Goal: Find specific page/section: Find specific page/section

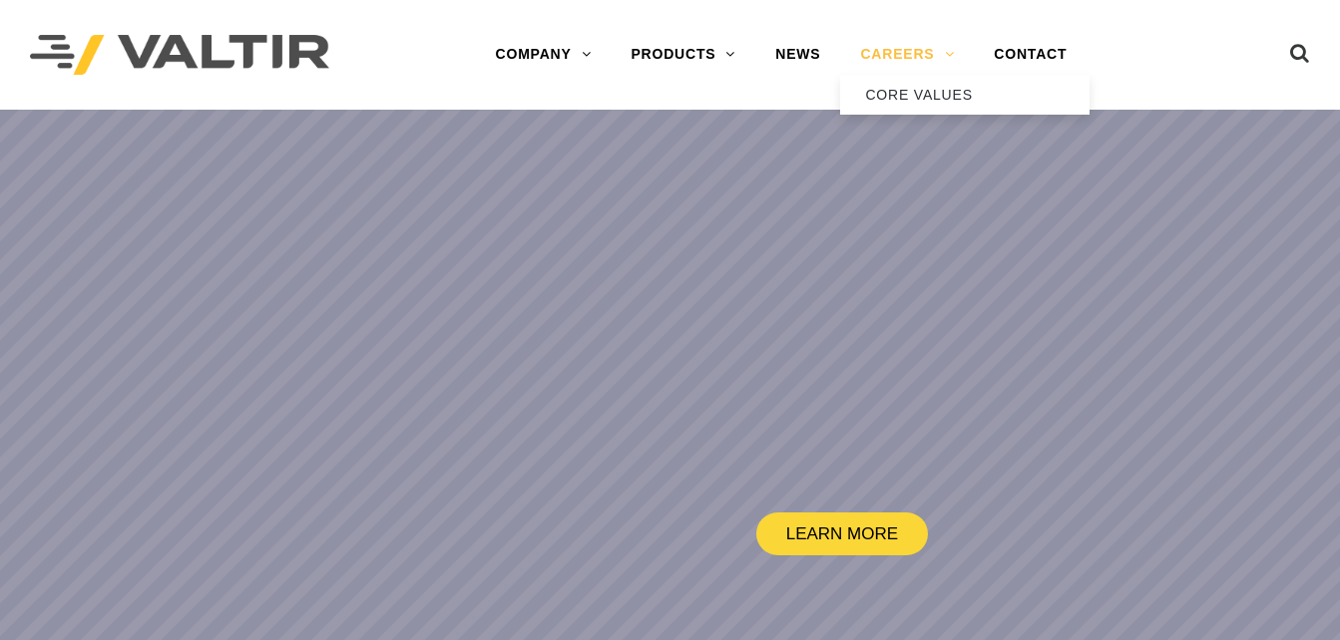
click at [919, 52] on link "CAREERS" at bounding box center [907, 55] width 134 height 40
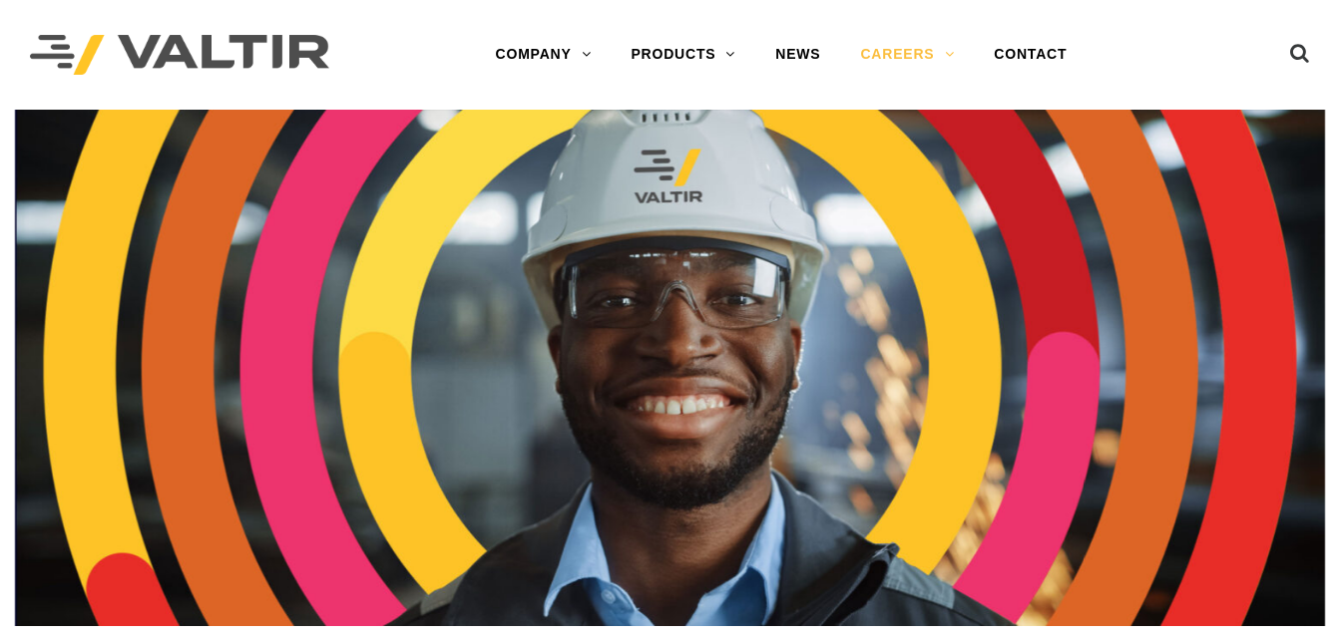
click at [919, 52] on link "CAREERS" at bounding box center [907, 55] width 134 height 40
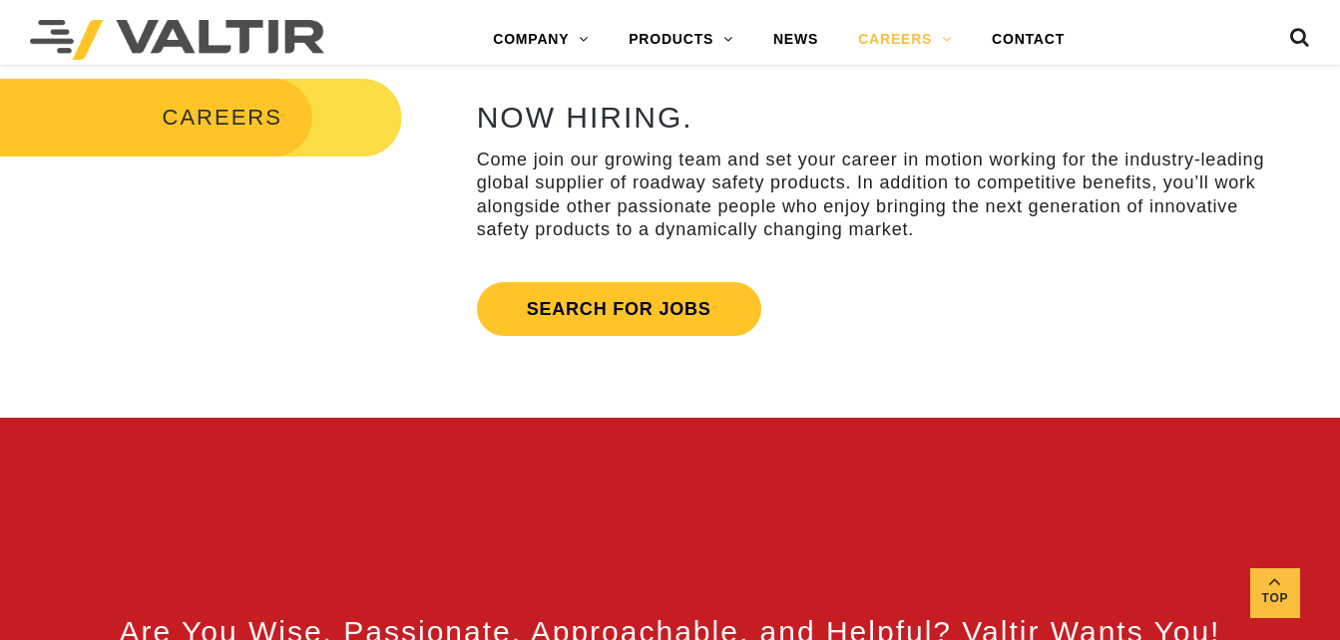
scroll to position [704, 0]
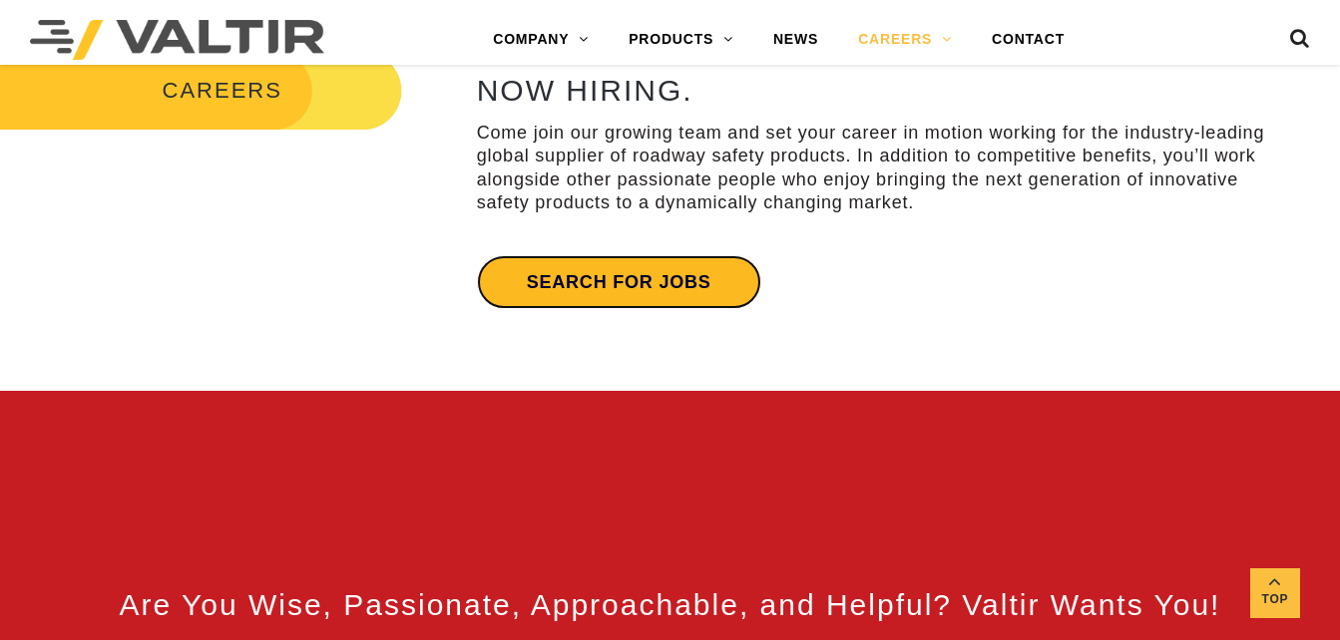
click at [702, 269] on link "Search for jobs" at bounding box center [619, 282] width 284 height 54
